Goal: Task Accomplishment & Management: Use online tool/utility

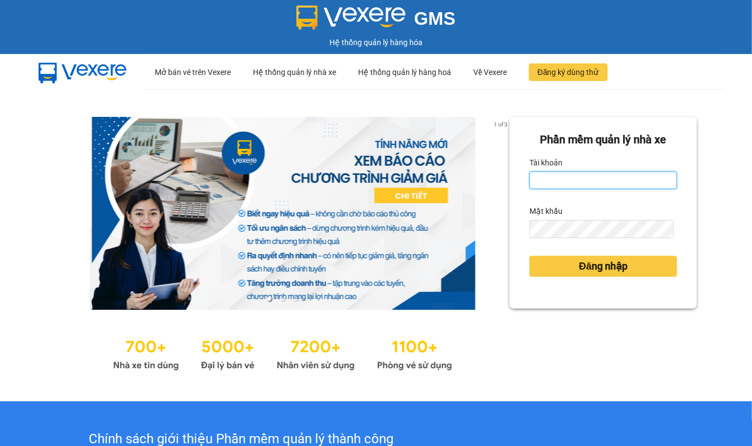
type input "thanh.duyquy"
click at [543, 279] on div "Đăng nhập" at bounding box center [604, 266] width 148 height 30
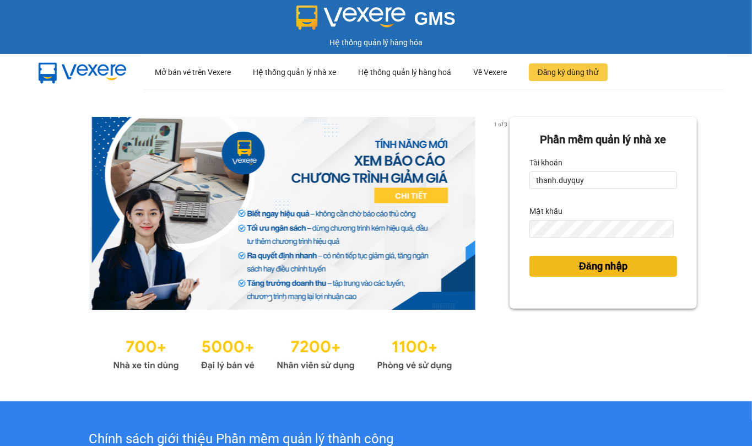
click at [536, 267] on button "Đăng nhập" at bounding box center [604, 266] width 148 height 21
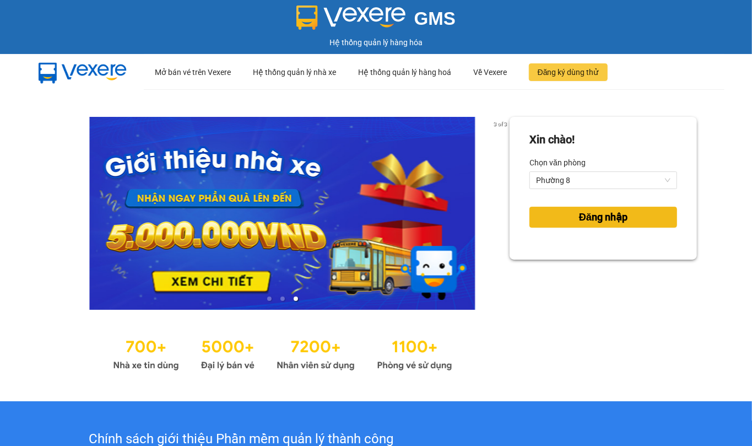
click at [597, 212] on span "Đăng nhập" at bounding box center [603, 216] width 48 height 15
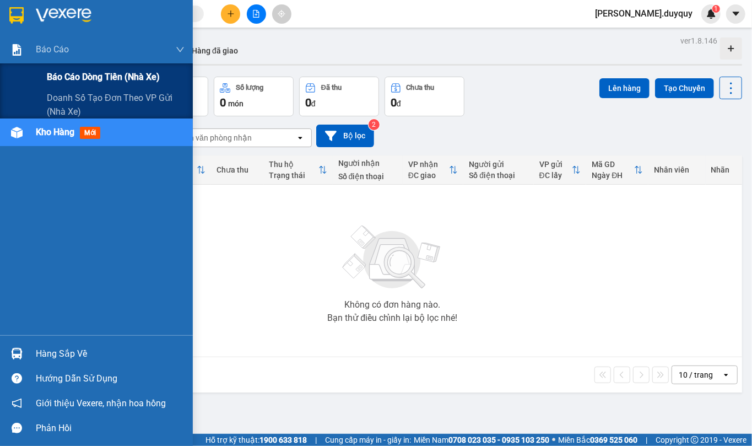
click at [62, 74] on span "Báo cáo dòng tiền (nhà xe)" at bounding box center [103, 77] width 113 height 14
